Goal: Obtain resource: Download file/media

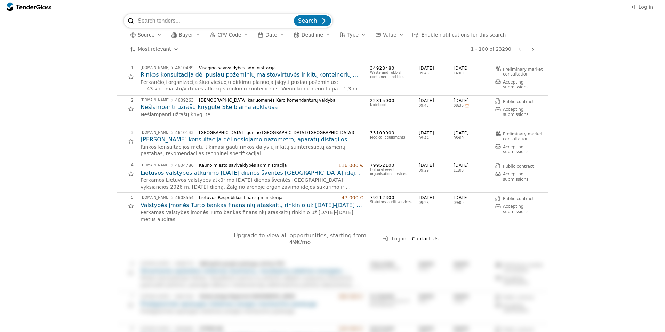
click at [150, 18] on input "search" at bounding box center [215, 21] width 155 height 14
click at [147, 21] on input "search" at bounding box center [215, 21] width 155 height 14
paste input "LST EN 17210:2021"
type input "LST EN 17210:2021"
click at [305, 20] on span "Search" at bounding box center [307, 20] width 19 height 7
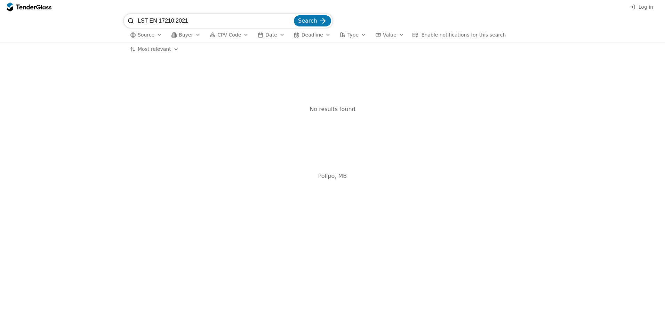
click at [148, 19] on input "LST EN 17210:2021" at bounding box center [215, 21] width 155 height 14
type input "LSTEN 17210:2021"
click at [310, 21] on span "Search" at bounding box center [307, 20] width 19 height 7
click at [157, 19] on input "LSTEN 17210:2021" at bounding box center [215, 21] width 155 height 14
drag, startPoint x: 183, startPoint y: 20, endPoint x: 139, endPoint y: 20, distance: 44.5
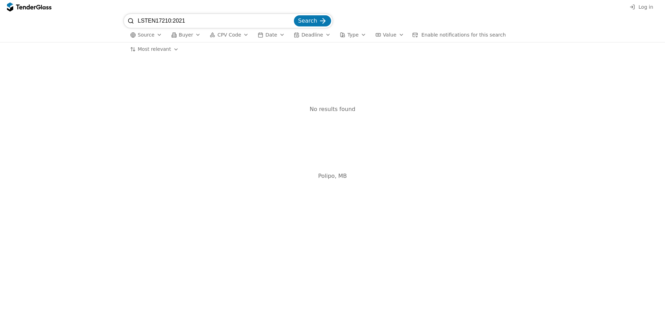
click at [139, 20] on input "LSTEN17210:2021" at bounding box center [215, 21] width 155 height 14
type input "neįgaliej"
click at [294, 15] on button "Search" at bounding box center [312, 20] width 37 height 11
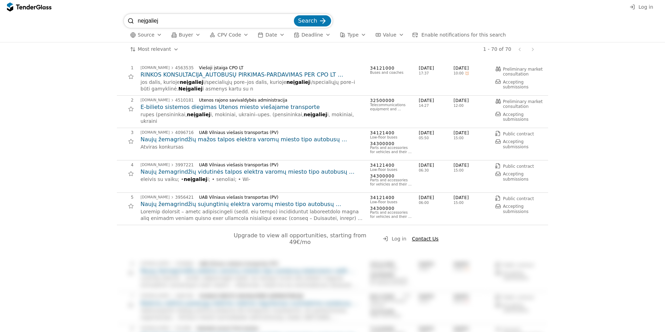
click at [217, 76] on h2 "RINKOS KONSULTACIJA_AUTOBUSŲ PIRKIMAS-PARDAVIMAS PER CPO LT ELEKTRONINĮ KATALOGĄ" at bounding box center [251, 75] width 222 height 8
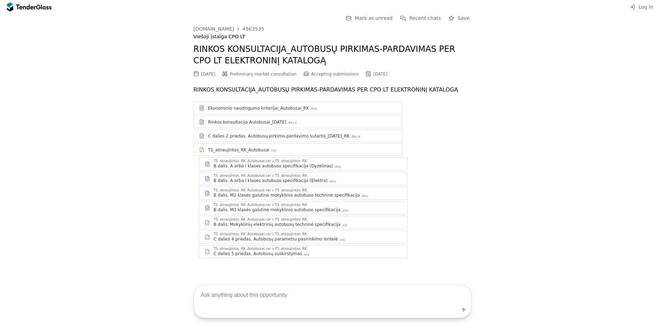
click at [256, 110] on div "Ekonominio naudingumo kriterijai_Autobusai_RK" at bounding box center [258, 108] width 101 height 6
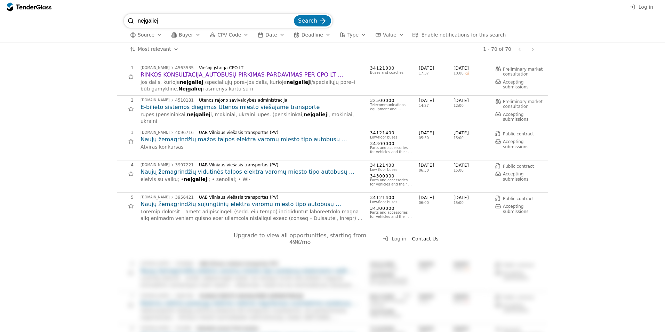
click at [237, 75] on h2 "RINKOS KONSULTACIJA_AUTOBUSŲ PIRKIMAS-PARDAVIMAS PER CPO LT ELEKTRONINĮ KATALOGĄ" at bounding box center [251, 75] width 222 height 8
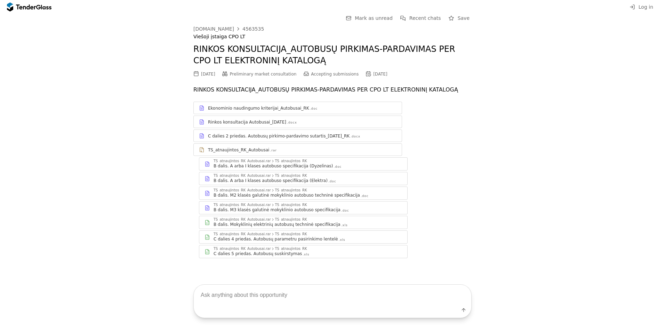
click at [251, 162] on div "TS_atnaujintos_RK_Autobusai.rar" at bounding box center [241, 160] width 57 height 3
